Goal: Task Accomplishment & Management: Complete application form

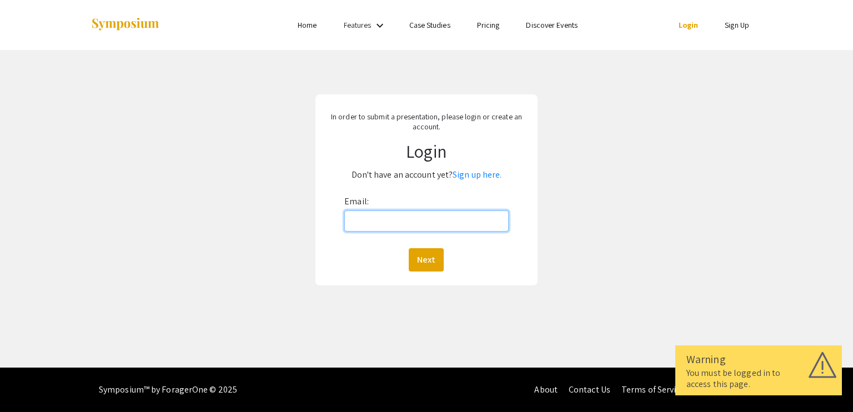
click at [405, 224] on input "Email:" at bounding box center [426, 221] width 164 height 21
type input "[EMAIL_ADDRESS][DOMAIN_NAME]"
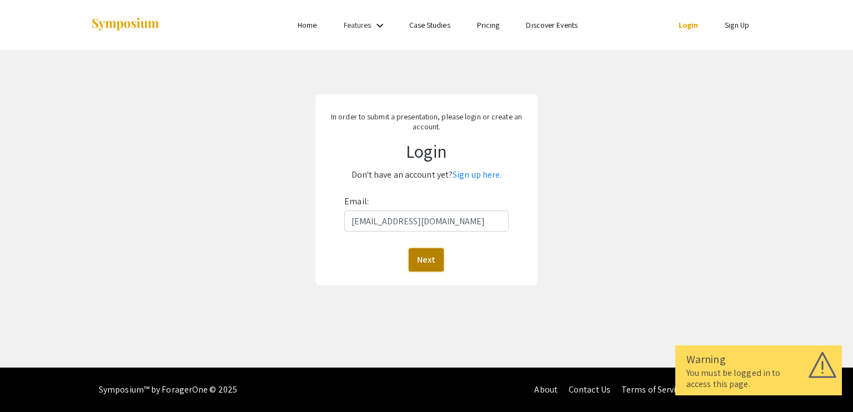
click at [428, 257] on button "Next" at bounding box center [426, 259] width 35 height 23
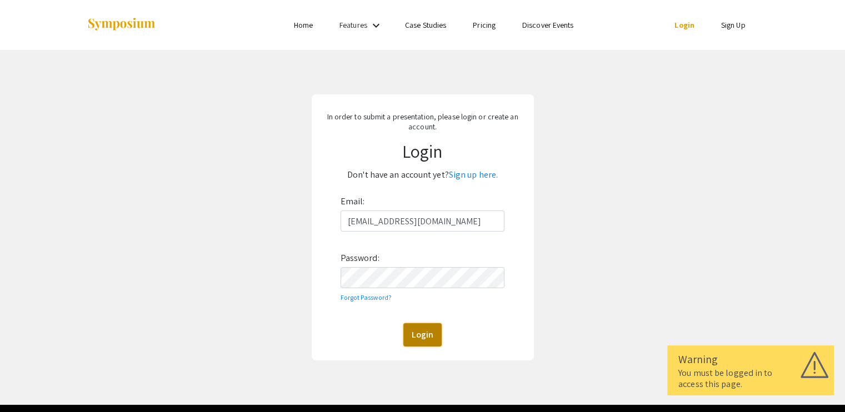
click at [424, 329] on button "Login" at bounding box center [422, 334] width 38 height 23
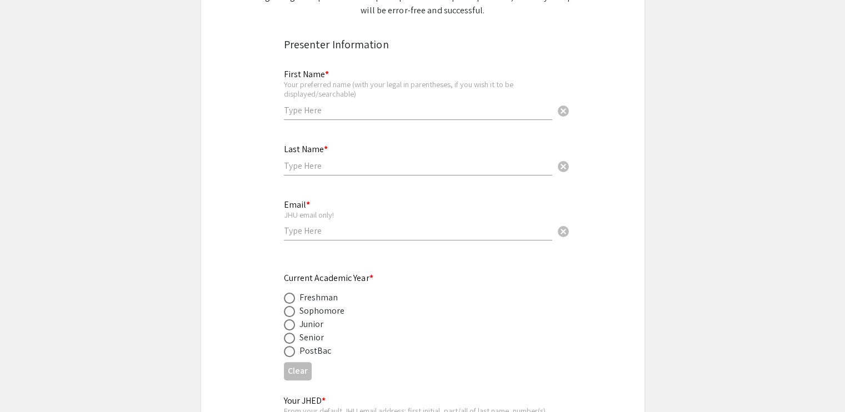
scroll to position [204, 0]
click at [346, 108] on input "text" at bounding box center [418, 108] width 268 height 12
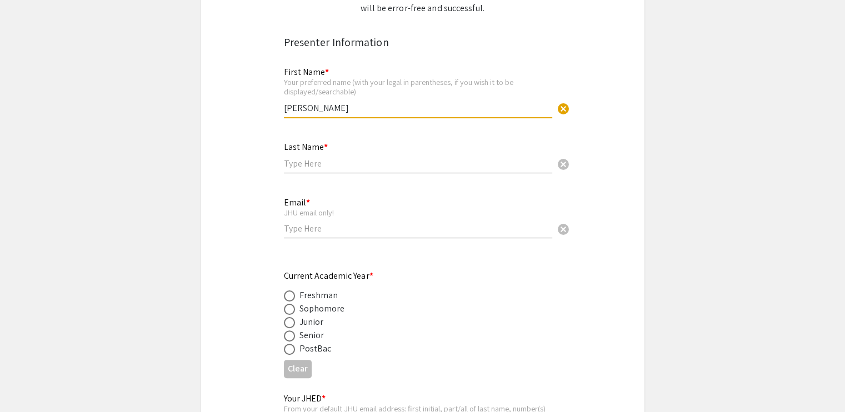
type input "[PERSON_NAME]"
click at [311, 159] on input "text" at bounding box center [418, 164] width 268 height 12
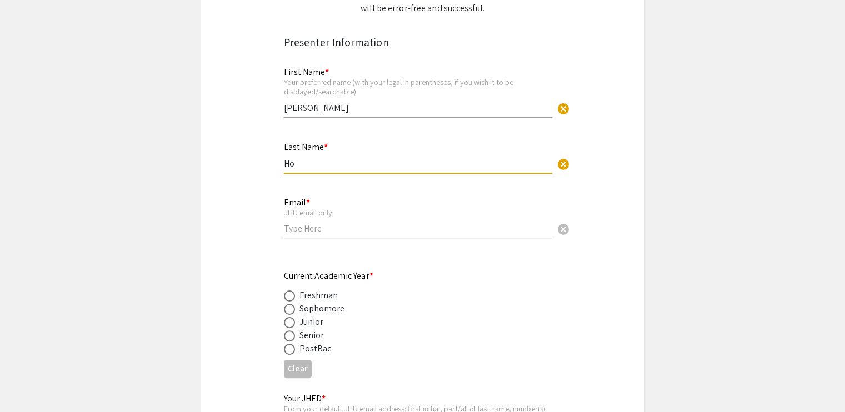
type input "Ho"
click at [295, 229] on input "email" at bounding box center [418, 229] width 268 height 12
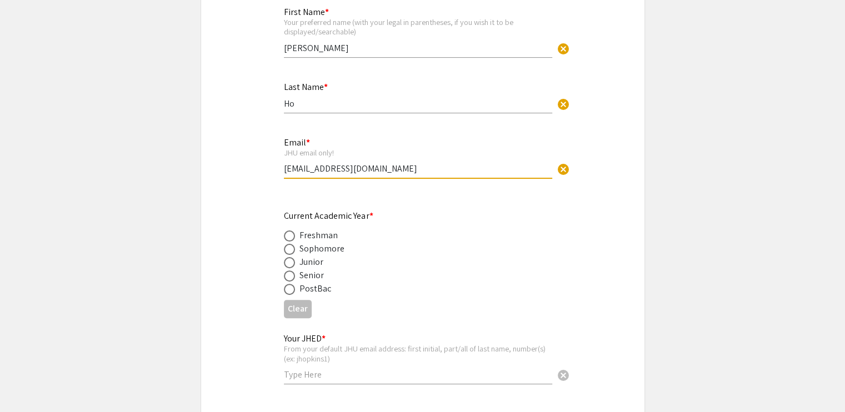
scroll to position [268, 0]
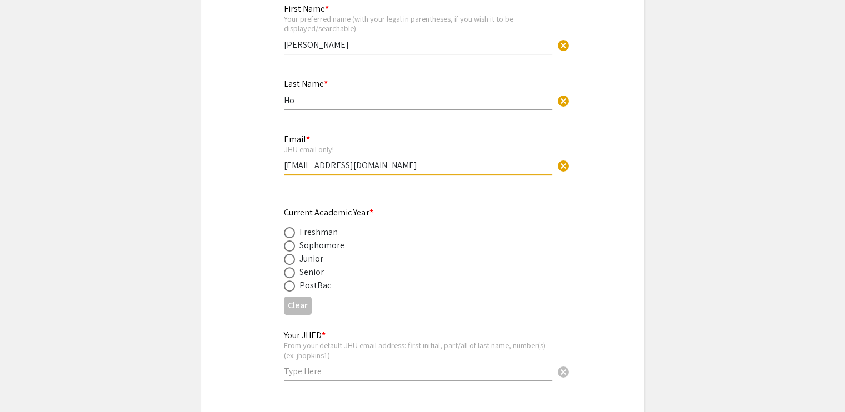
type input "[EMAIL_ADDRESS][DOMAIN_NAME]"
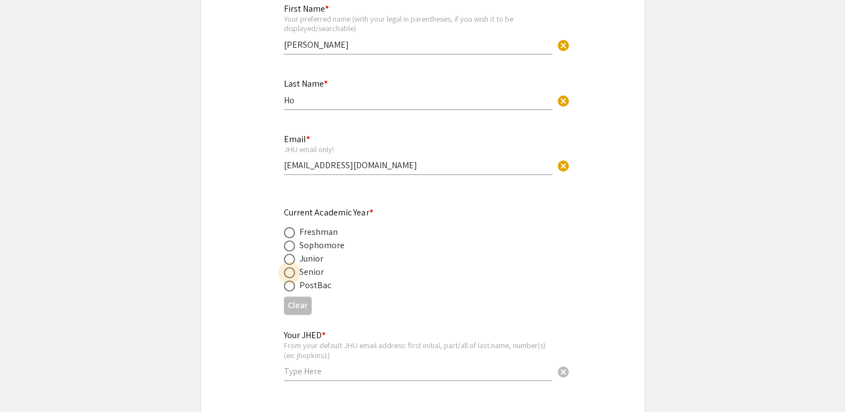
click at [287, 274] on span at bounding box center [289, 272] width 11 height 11
click at [287, 274] on input "radio" at bounding box center [289, 272] width 11 height 11
radio input "true"
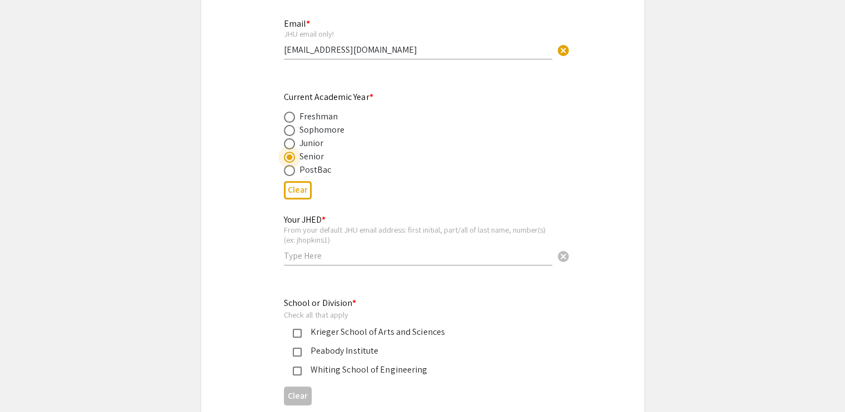
click at [312, 262] on div "Your JHED * From your default JHU email address: first initial, part/all of las…" at bounding box center [418, 235] width 268 height 62
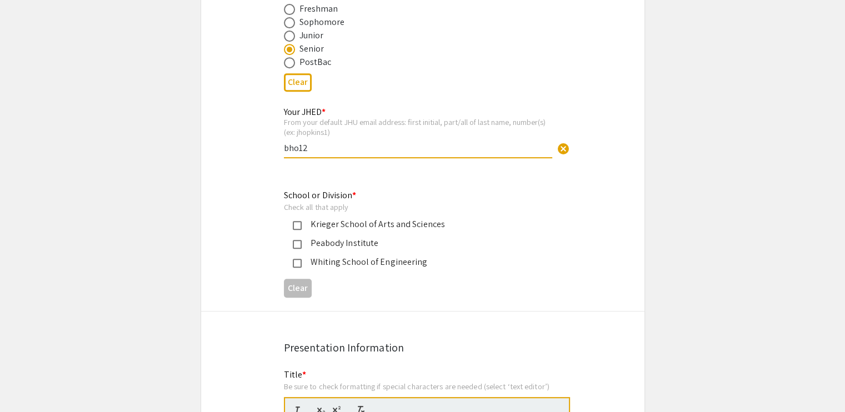
scroll to position [525, 0]
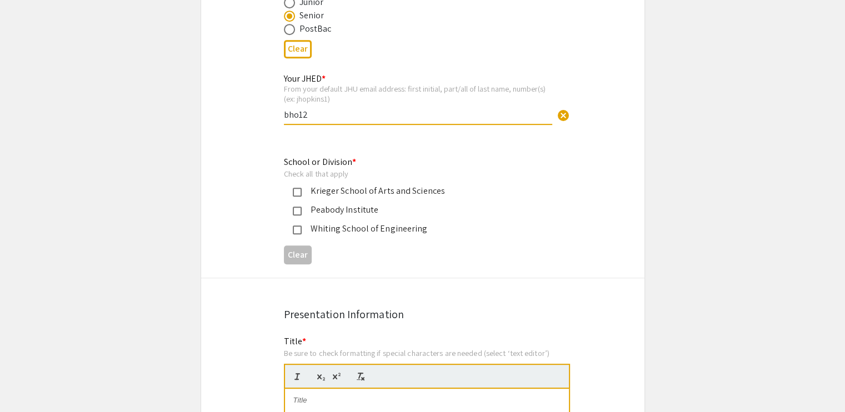
type input "bho12"
click at [293, 230] on mat-pseudo-checkbox at bounding box center [297, 230] width 9 height 9
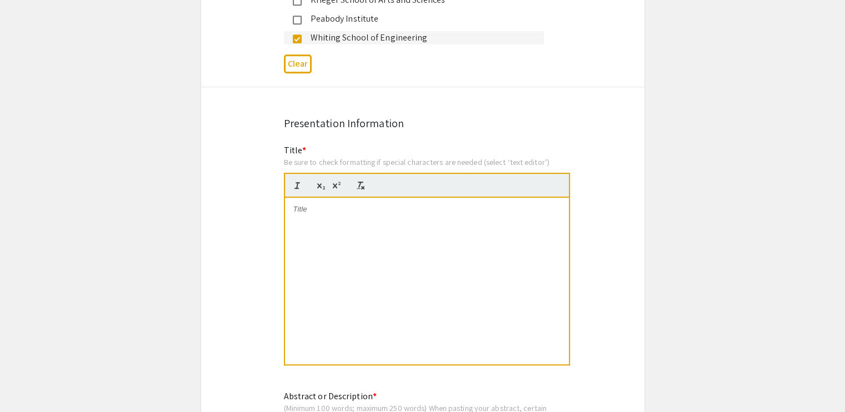
scroll to position [716, 0]
click at [353, 215] on div at bounding box center [427, 281] width 284 height 167
click at [423, 297] on div "To enrich screen reader interactions, please activate Accessibility in Grammarl…" at bounding box center [427, 281] width 284 height 167
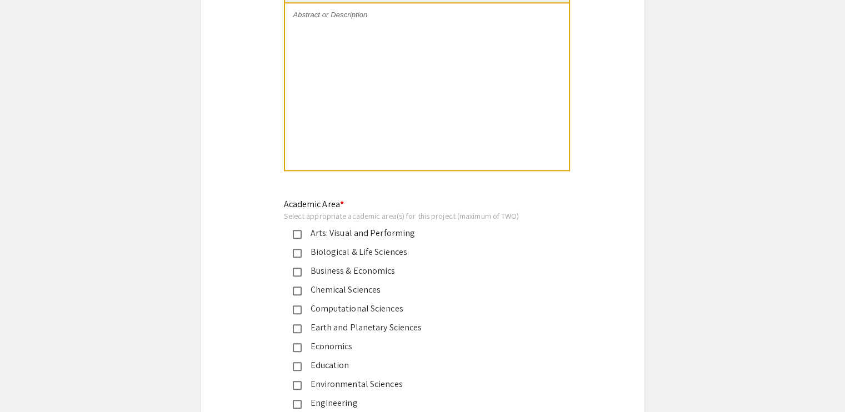
scroll to position [1223, 0]
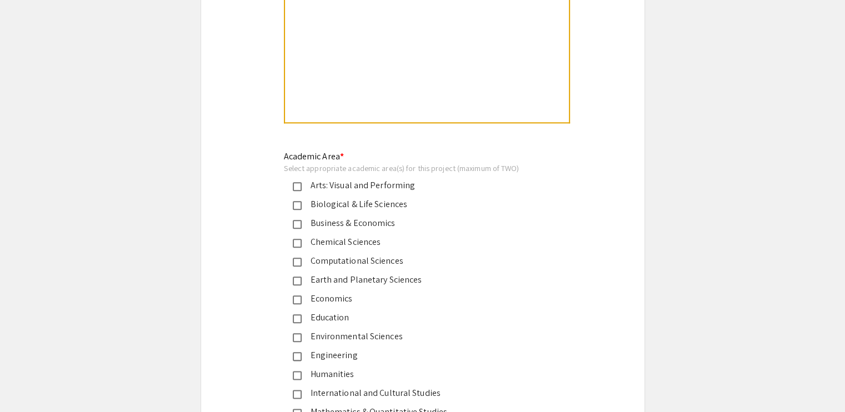
click at [303, 194] on mat-selection-list "Arts: Visual and Performing Biological & Life Sciences Business & Economics Che…" at bounding box center [414, 355] width 260 height 353
click at [301, 201] on mat-pseudo-checkbox at bounding box center [297, 205] width 9 height 9
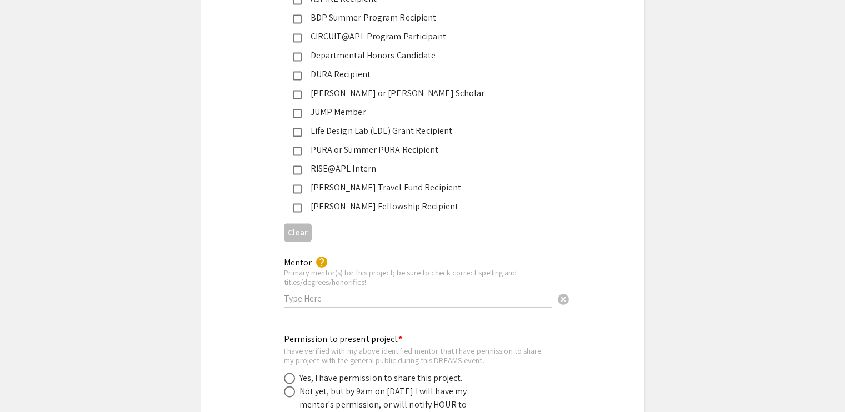
scroll to position [1885, 0]
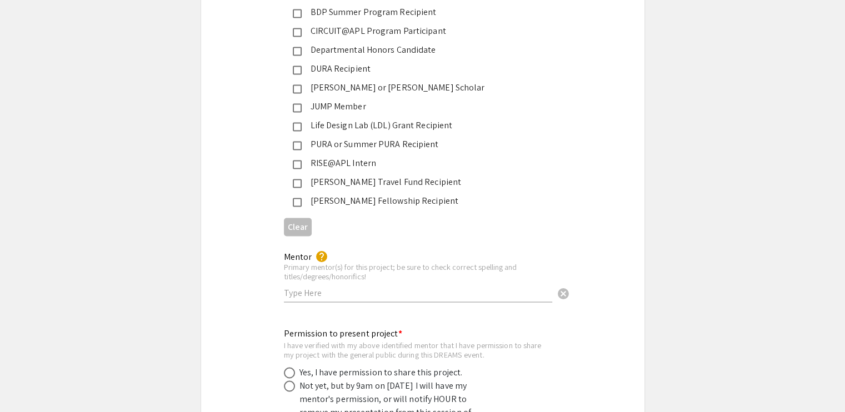
click at [362, 176] on div "[PERSON_NAME] Travel Fund Recipient" at bounding box center [418, 182] width 233 height 13
click at [324, 287] on input "text" at bounding box center [418, 293] width 268 height 12
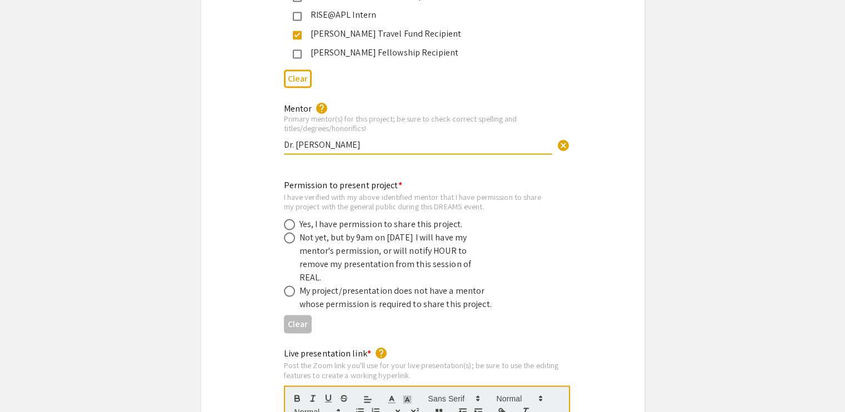
scroll to position [2036, 0]
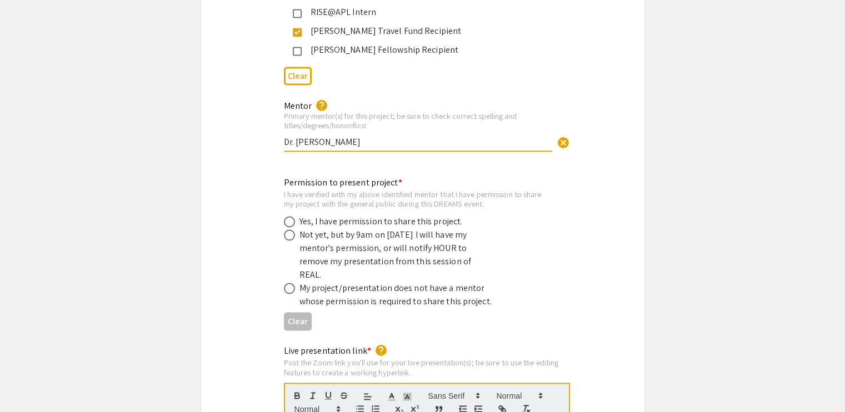
type input "Dr. [PERSON_NAME]"
click at [289, 216] on span at bounding box center [289, 221] width 11 height 11
click at [289, 216] on input "radio" at bounding box center [289, 221] width 11 height 11
radio input "true"
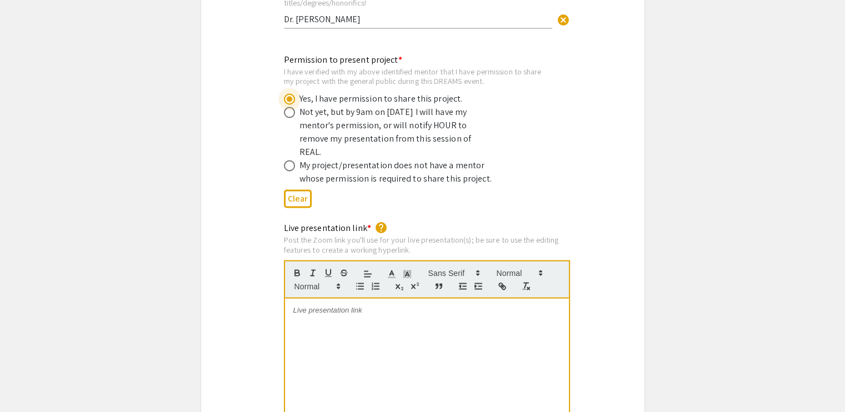
scroll to position [2158, 0]
click at [348, 299] on div at bounding box center [427, 382] width 284 height 167
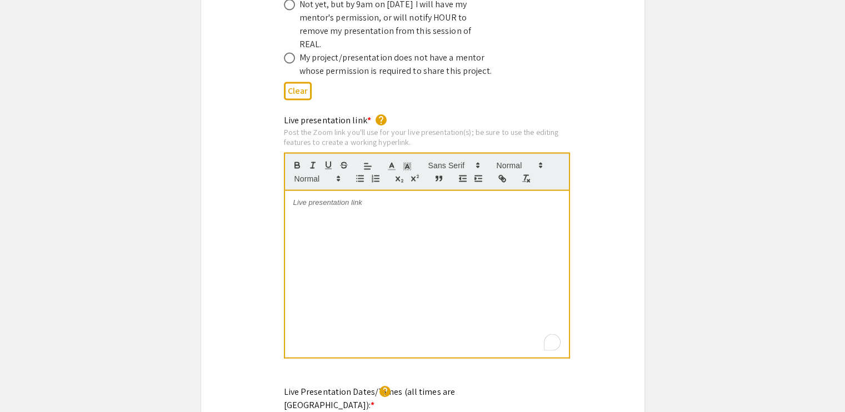
scroll to position [2269, 0]
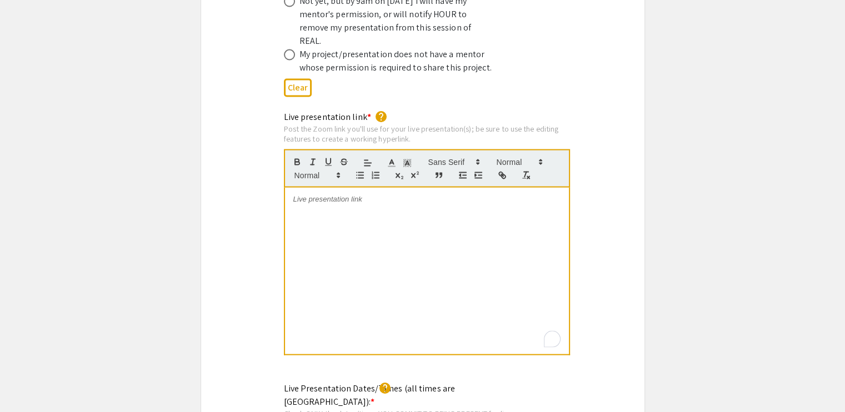
click at [417, 203] on div "To enrich screen reader interactions, please activate Accessibility in Grammarl…" at bounding box center [427, 271] width 284 height 167
click at [349, 188] on div "To enrich screen reader interactions, please activate Accessibility in Grammarl…" at bounding box center [427, 271] width 284 height 167
drag, startPoint x: 449, startPoint y: 173, endPoint x: 249, endPoint y: 173, distance: 200.6
click at [249, 173] on div "Live presentation link * help Post the Zoom link you'll use for your live prese…" at bounding box center [422, 241] width 443 height 261
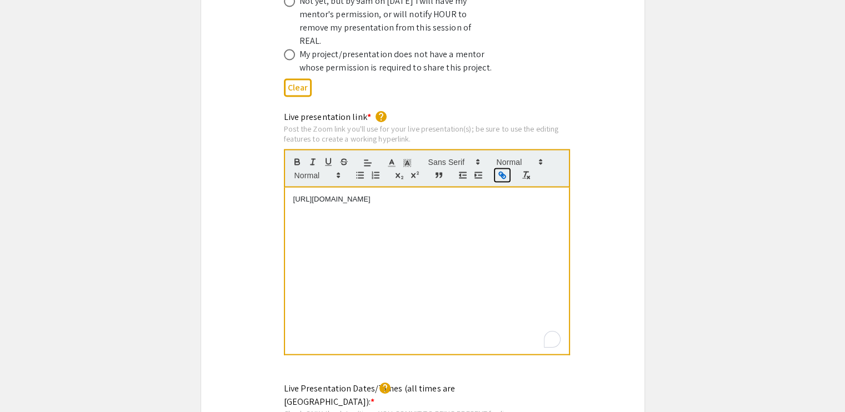
click at [503, 171] on icon "button" at bounding box center [502, 176] width 10 height 10
type input "[URL][DOMAIN_NAME]"
click at [426, 176] on link at bounding box center [425, 180] width 26 height 8
click at [625, 261] on div "Live presentation link * help Post the Zoom link you'll use for your live prese…" at bounding box center [422, 241] width 443 height 261
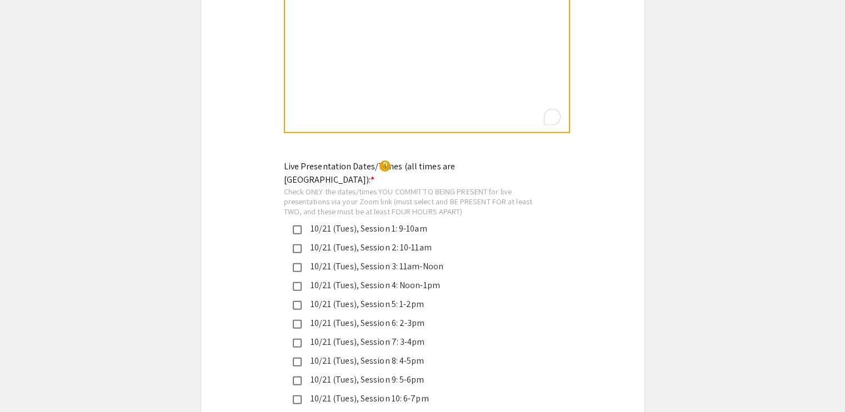
scroll to position [2493, 0]
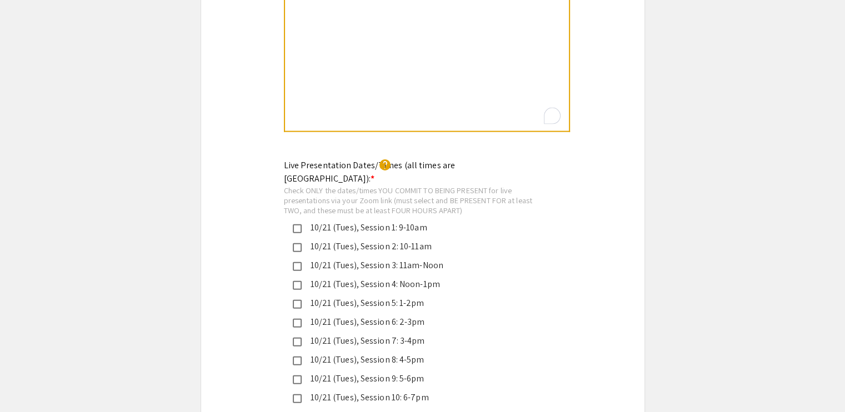
click at [398, 240] on div "10/21 (Tues), Session 2: 10-11am" at bounding box center [418, 246] width 233 height 13
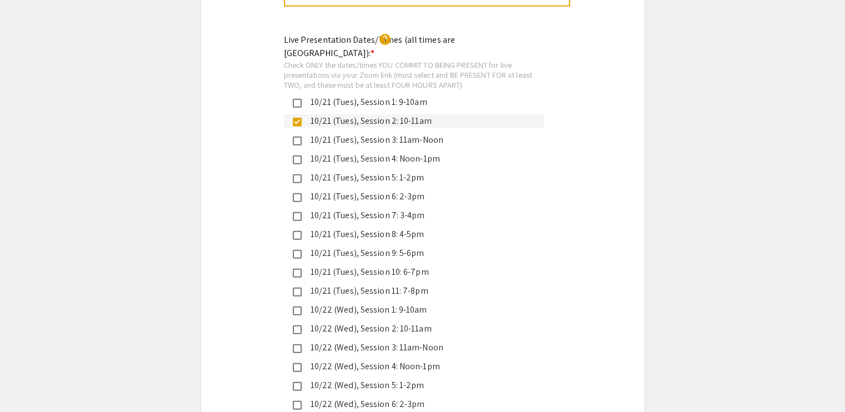
scroll to position [2618, 0]
click at [409, 284] on div "10/21 (Tues), Session 11: 7-8pm" at bounding box center [418, 290] width 233 height 13
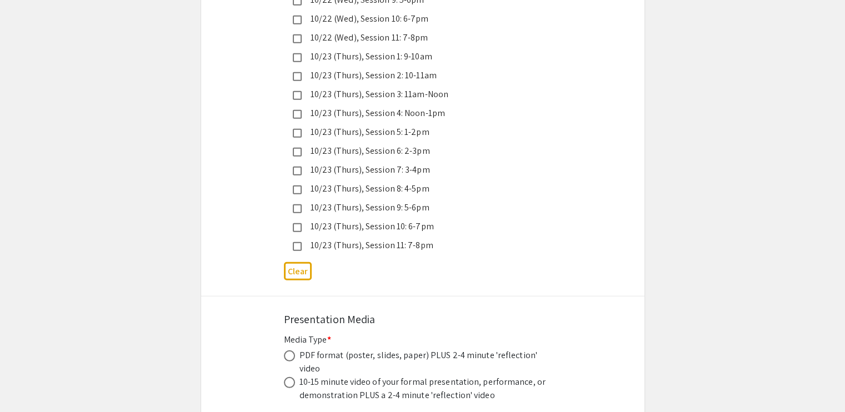
scroll to position [3080, 0]
click at [287, 350] on span at bounding box center [289, 355] width 11 height 11
click at [287, 350] on input "radio" at bounding box center [289, 355] width 11 height 11
radio input "true"
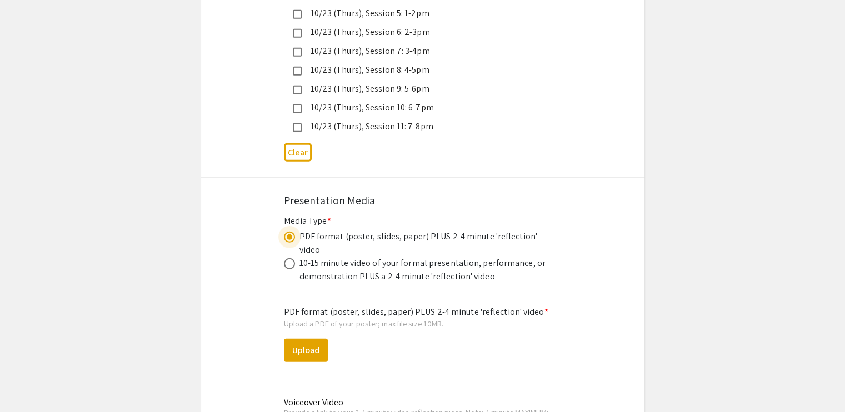
scroll to position [3232, 0]
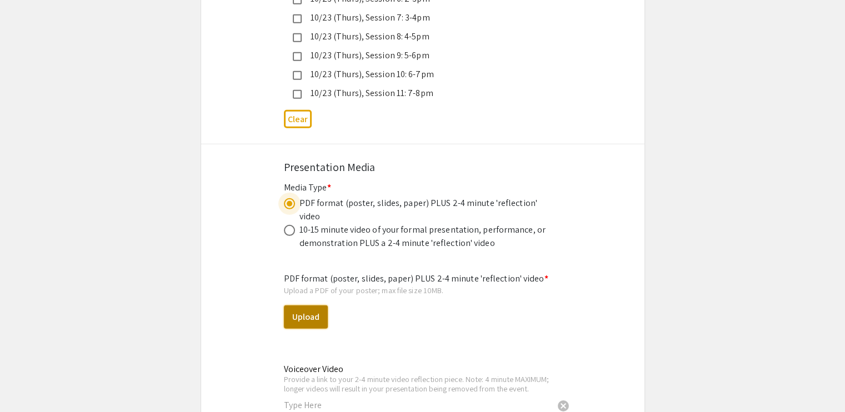
click at [310, 306] on button "Upload" at bounding box center [306, 317] width 44 height 23
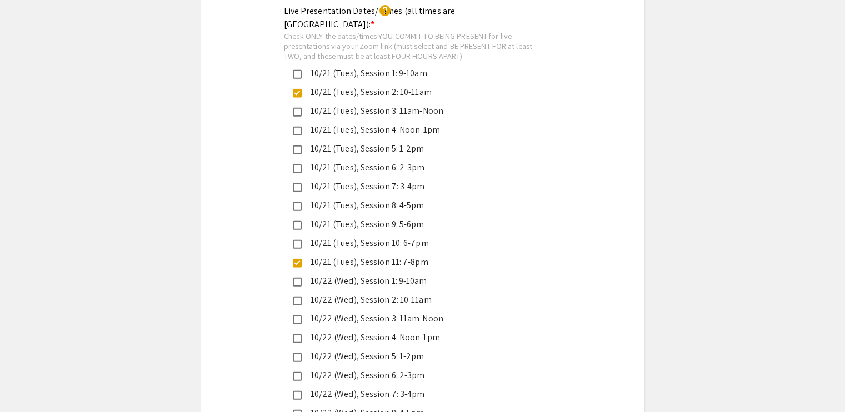
select select "custom"
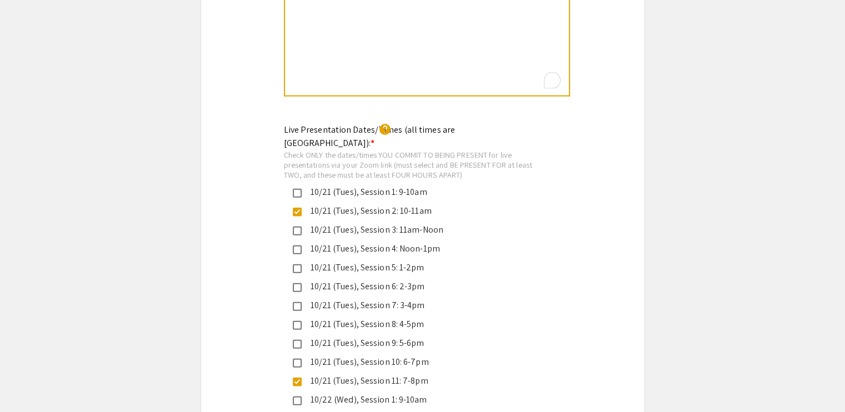
type input "0"
select select "custom"
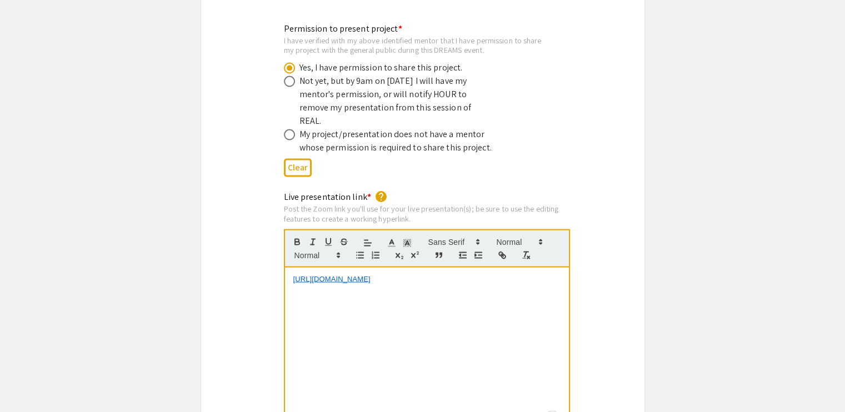
type input "1"
click at [416, 268] on div "[URL][DOMAIN_NAME]" at bounding box center [427, 351] width 284 height 167
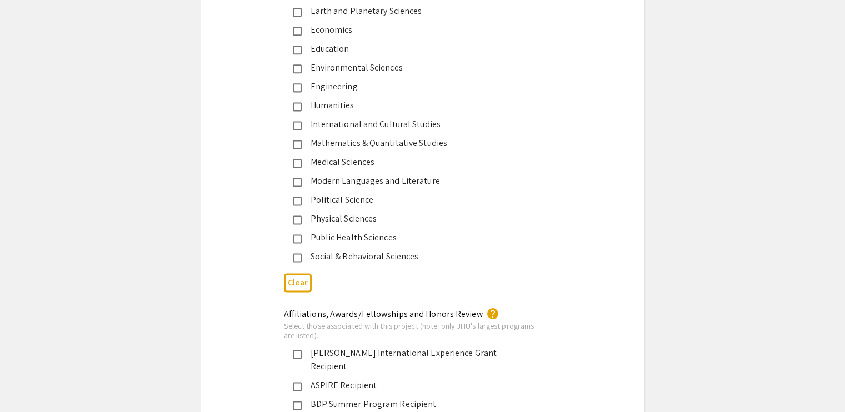
select select "auto"
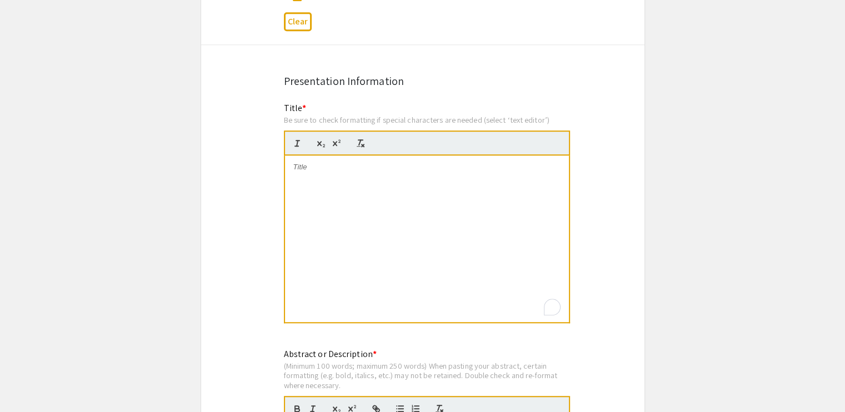
scroll to position [742, 0]
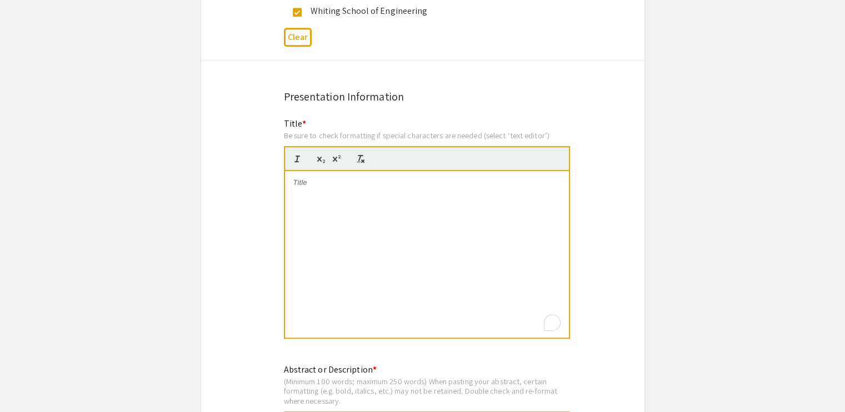
click at [385, 171] on div "To enrich screen reader interactions, please activate Accessibility in Grammarl…" at bounding box center [427, 254] width 284 height 167
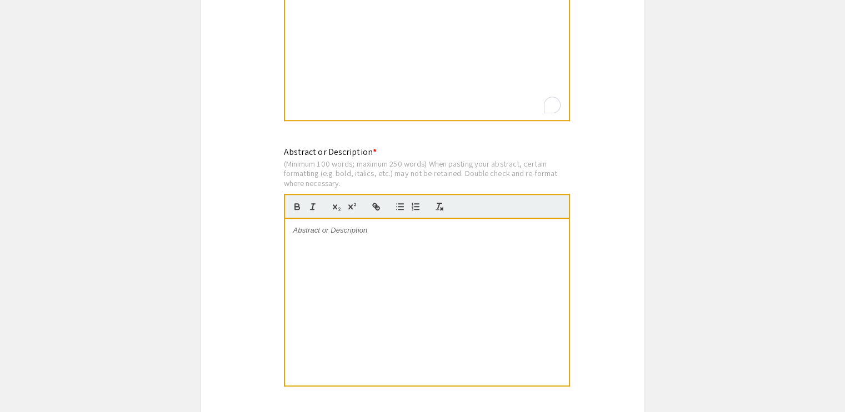
scroll to position [961, 0]
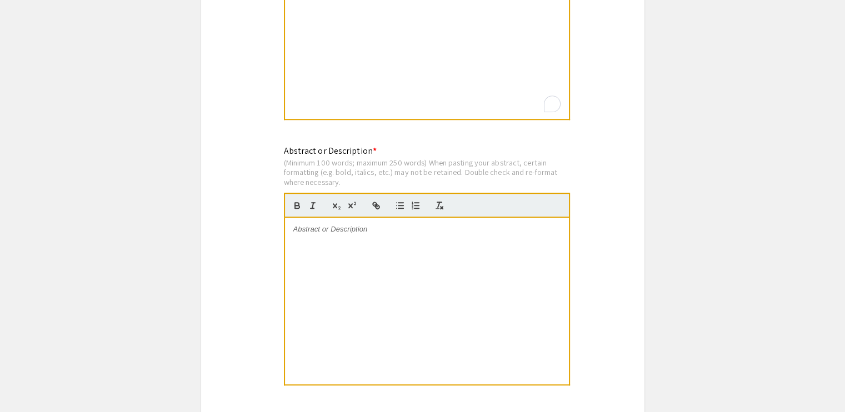
click at [439, 261] on div at bounding box center [427, 301] width 284 height 167
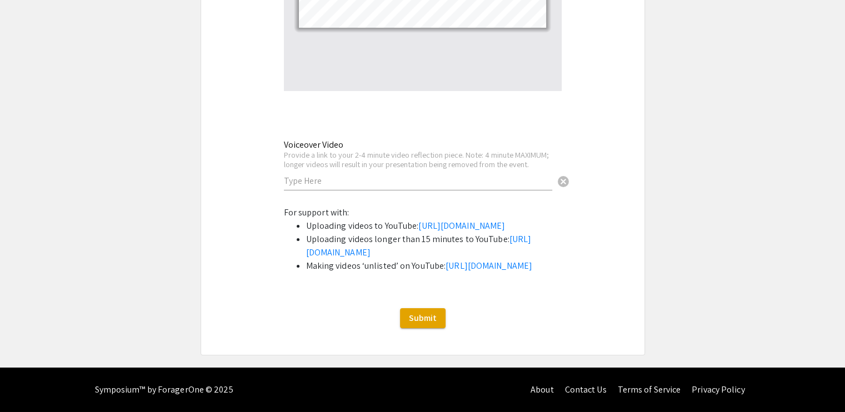
scroll to position [0, 0]
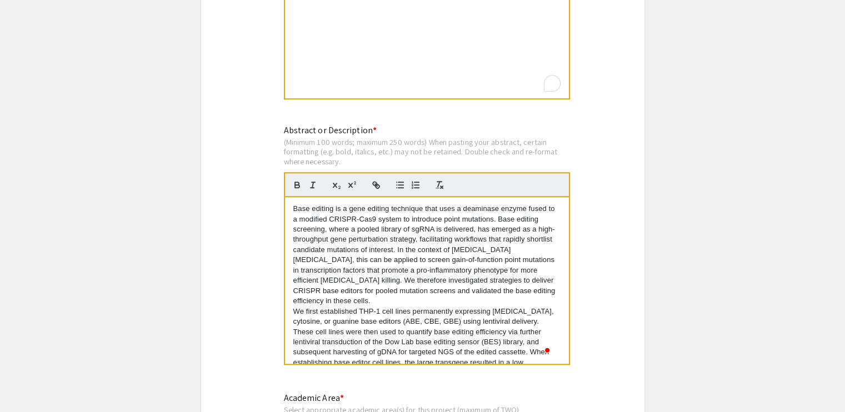
click at [454, 277] on p "Base editing is a gene editing technique that uses a deaminase enzyme fused to …" at bounding box center [426, 255] width 267 height 103
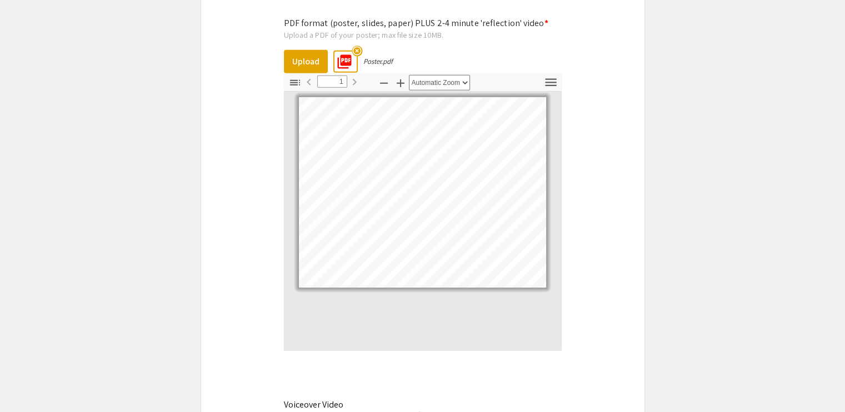
scroll to position [3777, 0]
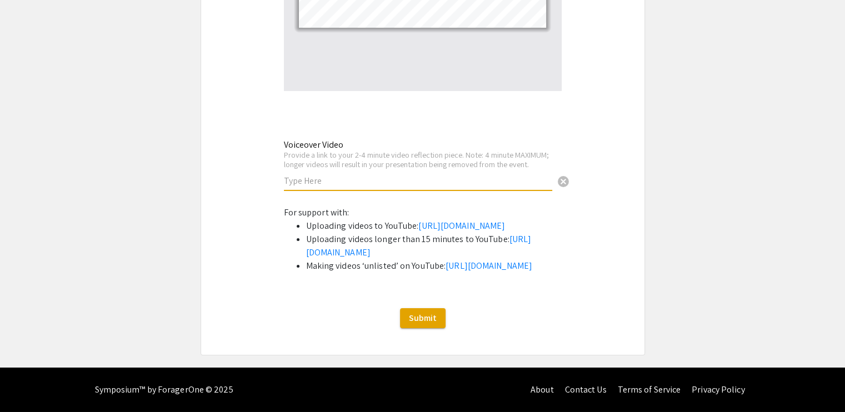
click at [455, 175] on input "text" at bounding box center [418, 181] width 268 height 12
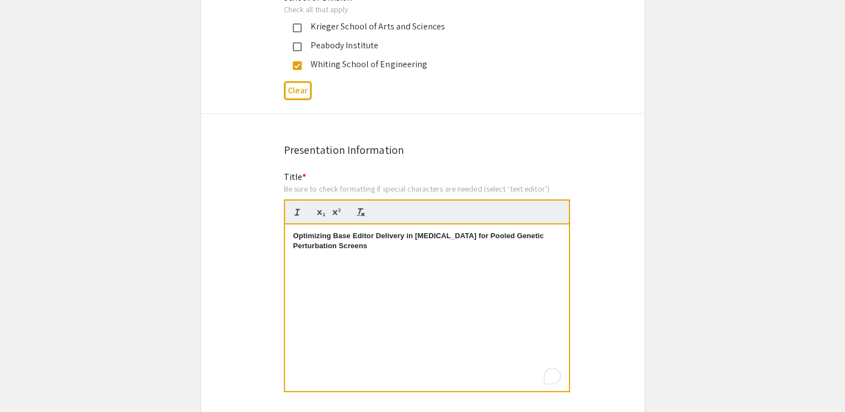
scroll to position [3685, 0]
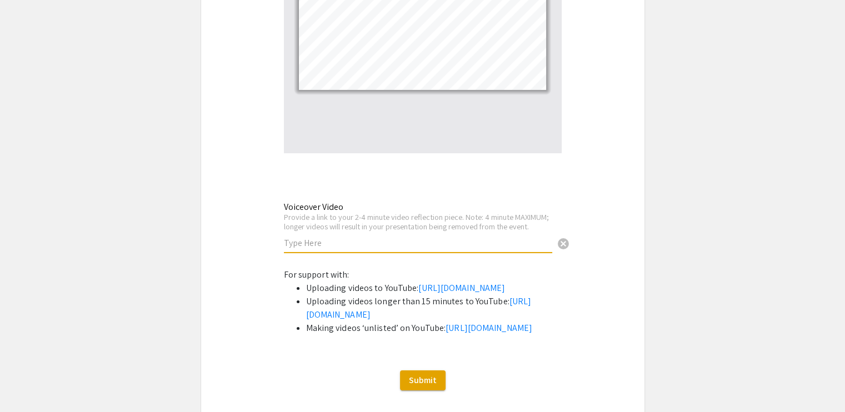
click at [442, 237] on input "text" at bounding box center [418, 243] width 268 height 12
click at [336, 237] on input "text" at bounding box center [418, 243] width 268 height 12
paste input "[URL][DOMAIN_NAME]"
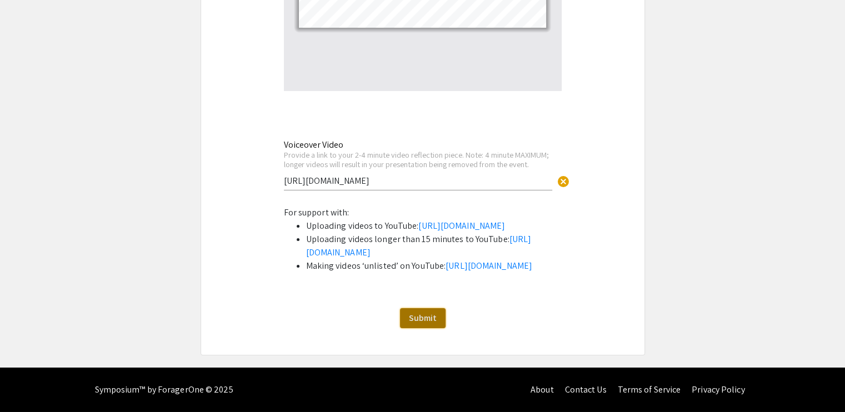
click at [417, 317] on span "Submit" at bounding box center [423, 318] width 28 height 12
click at [376, 175] on input "[URL][DOMAIN_NAME]" at bounding box center [418, 181] width 268 height 12
click at [420, 315] on span "Submit" at bounding box center [423, 318] width 28 height 12
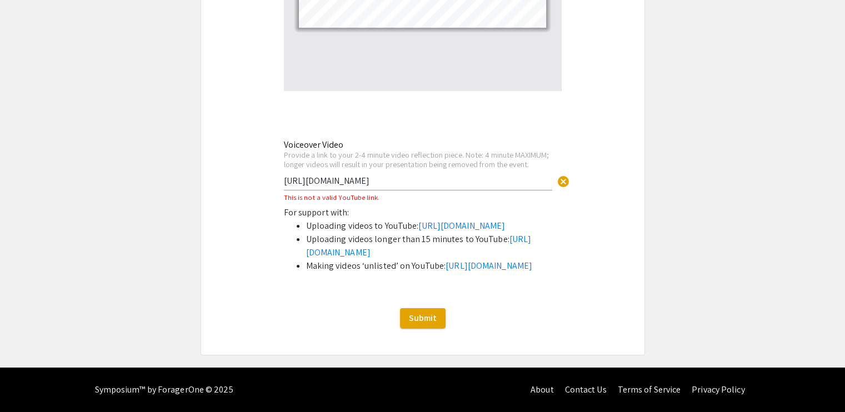
click at [438, 175] on input "[URL][DOMAIN_NAME]" at bounding box center [418, 181] width 268 height 12
click at [471, 175] on input "[URL][DOMAIN_NAME]" at bounding box center [418, 181] width 268 height 12
paste input ".be/AM3pbrKFVu4"
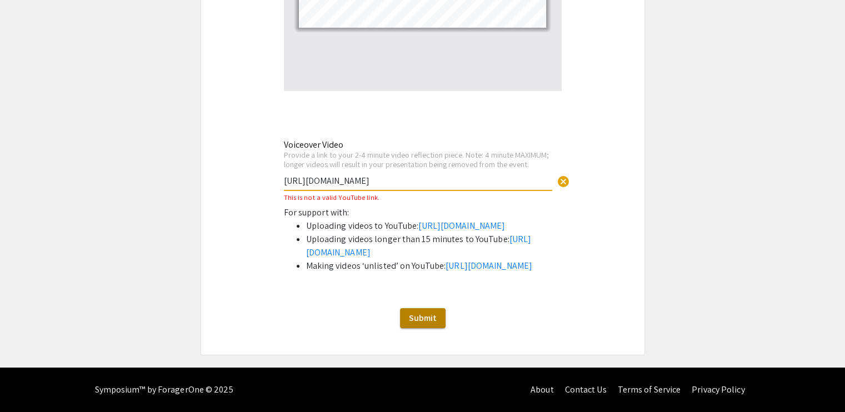
type input "[URL][DOMAIN_NAME]"
click at [427, 326] on button "Submit" at bounding box center [423, 318] width 46 height 20
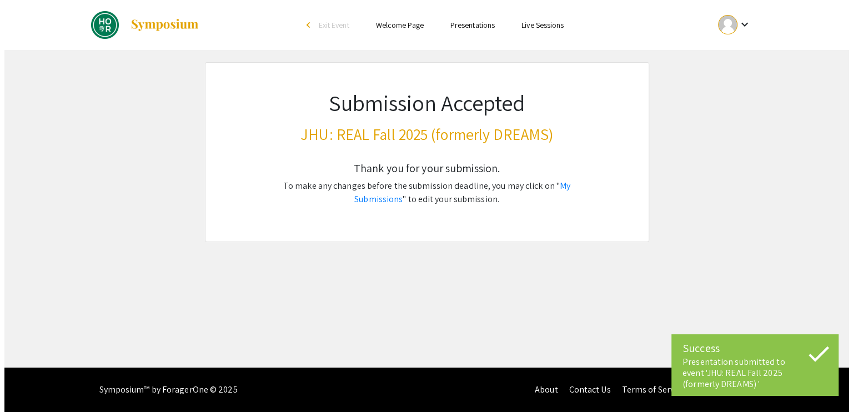
scroll to position [0, 0]
